Goal: Information Seeking & Learning: Learn about a topic

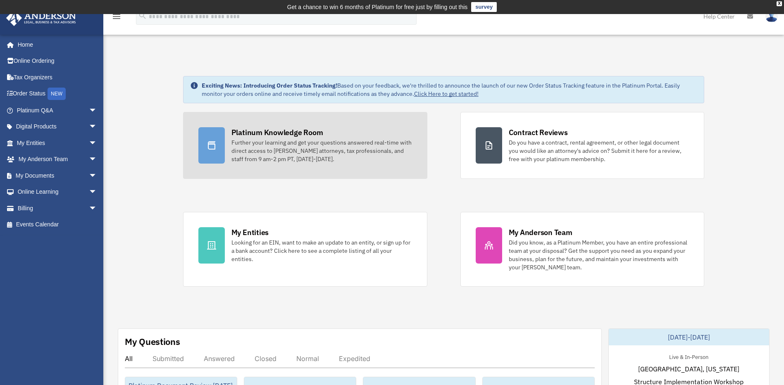
click at [245, 138] on div "Further your learning and get your questions answered real-time with direct acc…" at bounding box center [321, 150] width 181 height 25
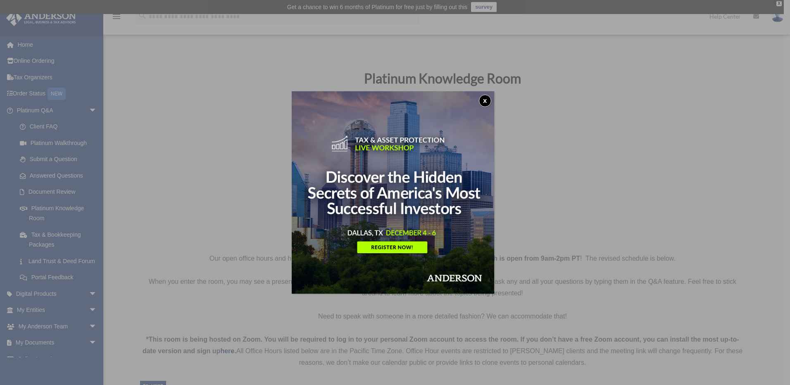
click at [486, 96] on button "x" at bounding box center [485, 101] width 12 height 12
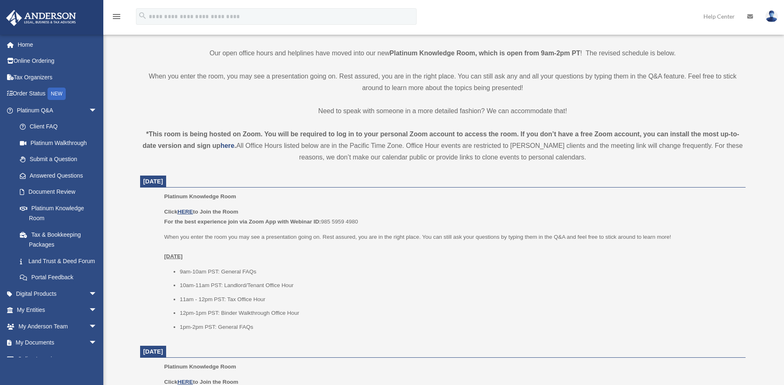
scroll to position [207, 0]
click at [183, 207] on u "HERE" at bounding box center [184, 210] width 15 height 6
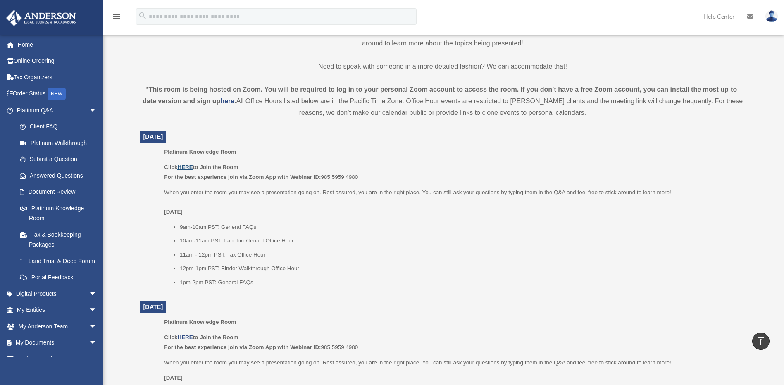
scroll to position [248, 0]
drag, startPoint x: 361, startPoint y: 177, endPoint x: 323, endPoint y: 176, distance: 38.0
click at [323, 176] on p "Click HERE to Join the Room For the best experience join via Zoom App with Webi…" at bounding box center [451, 173] width 575 height 19
copy p "985 5959 4980"
click at [188, 167] on u "HERE" at bounding box center [184, 169] width 15 height 6
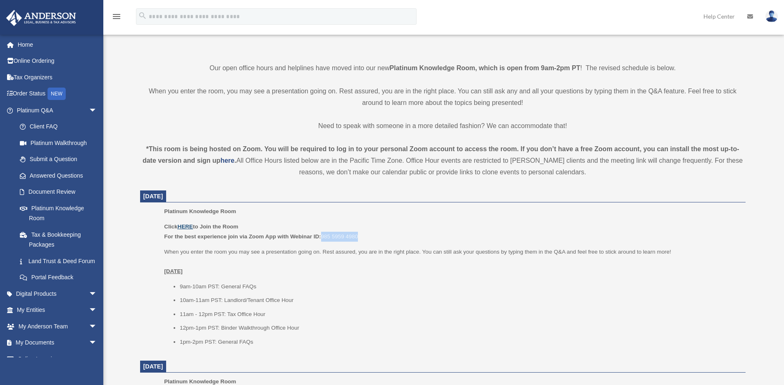
scroll to position [207, 0]
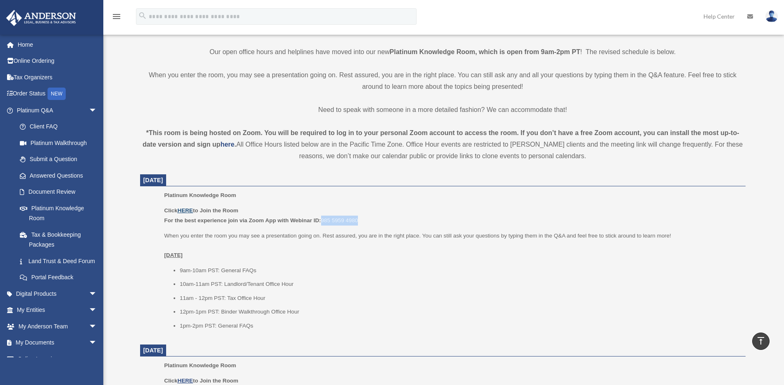
click at [185, 208] on u "HERE" at bounding box center [184, 210] width 15 height 6
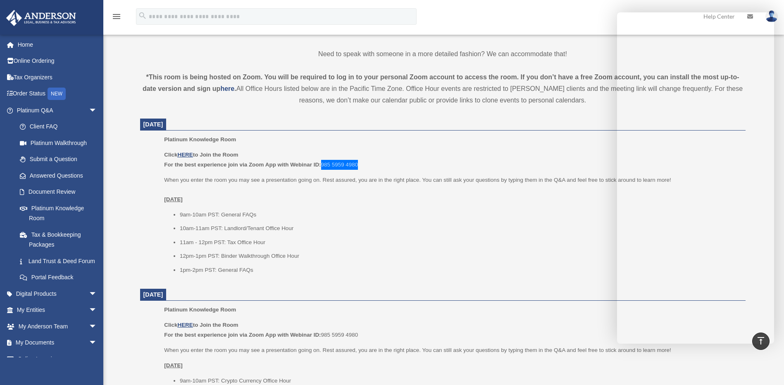
scroll to position [248, 0]
